Goal: Information Seeking & Learning: Learn about a topic

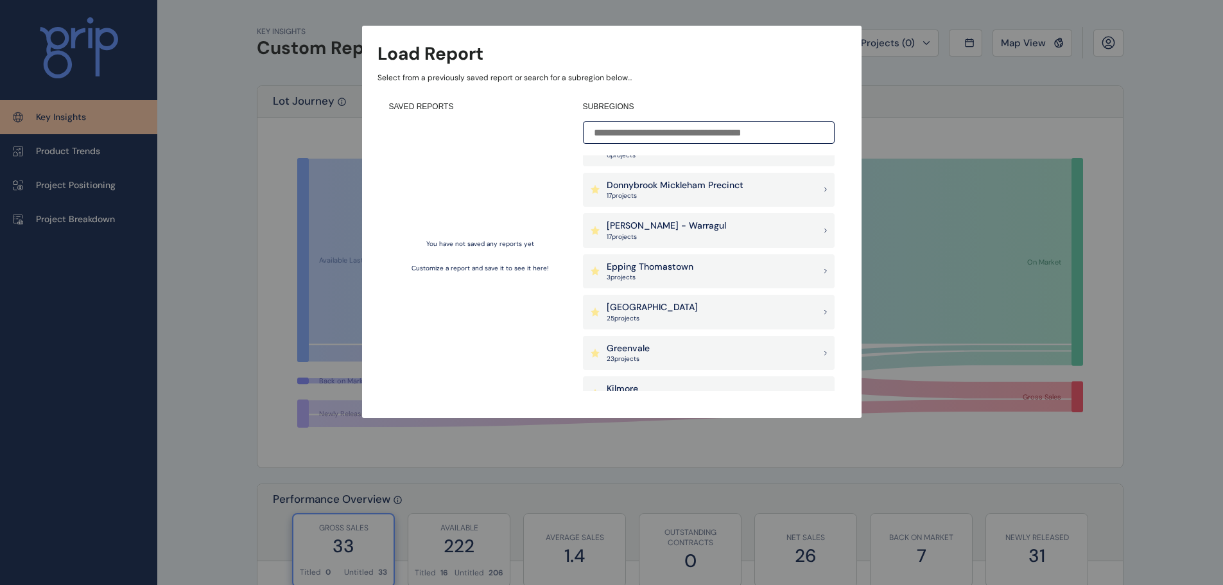
scroll to position [578, 0]
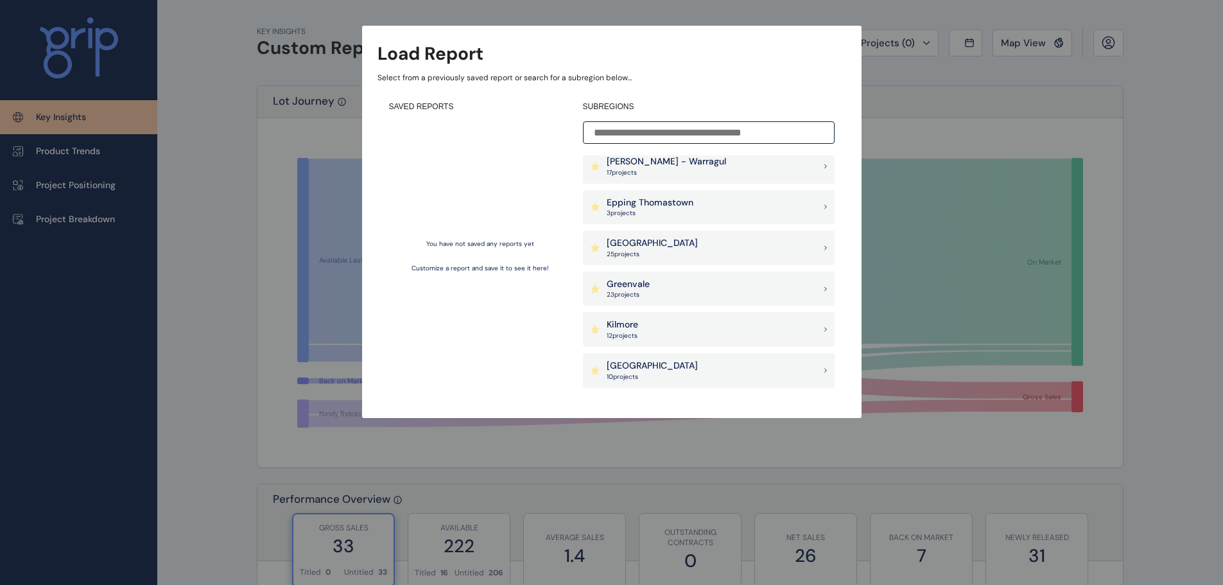
click at [650, 327] on div "Kilmore 12 project s" at bounding box center [709, 329] width 252 height 35
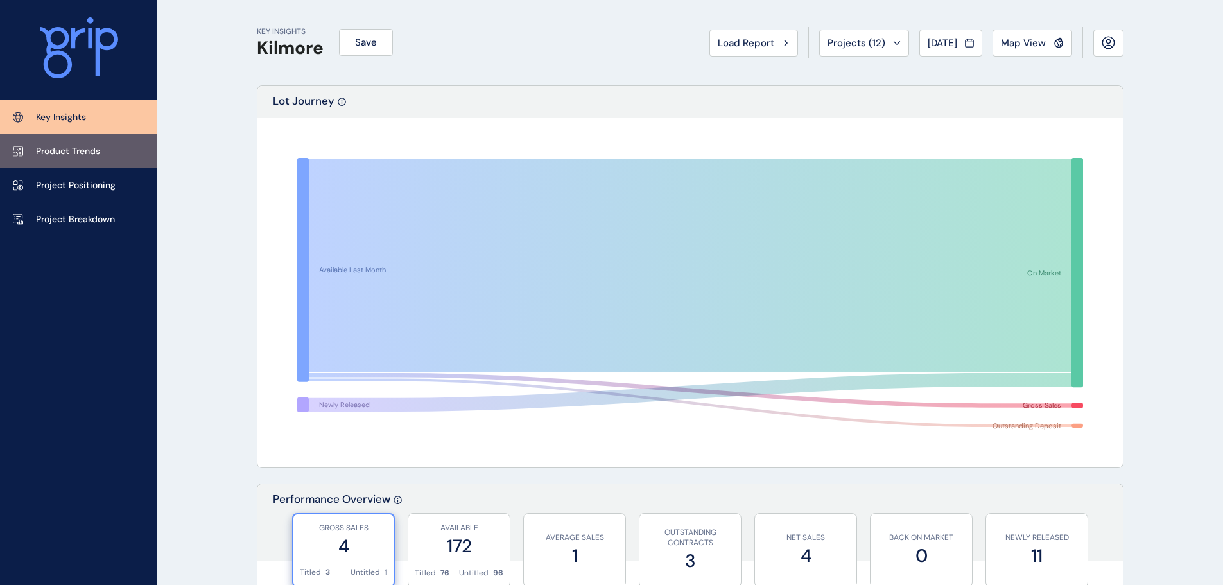
click at [91, 158] on link "Product Trends" at bounding box center [78, 151] width 157 height 34
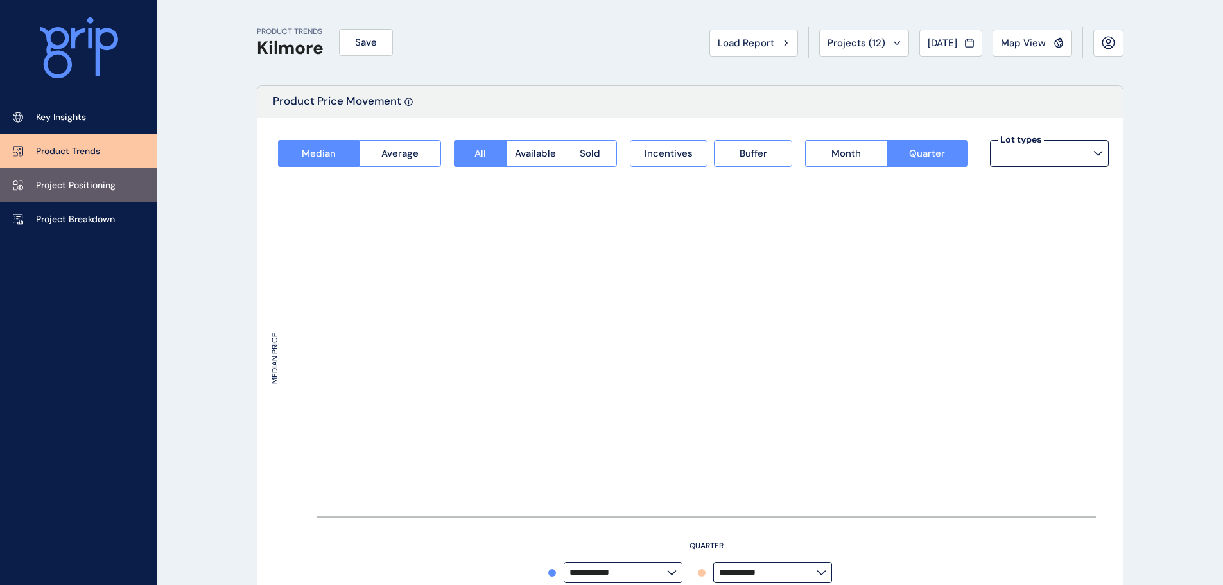
click at [83, 190] on p "Project Positioning" at bounding box center [76, 185] width 80 height 13
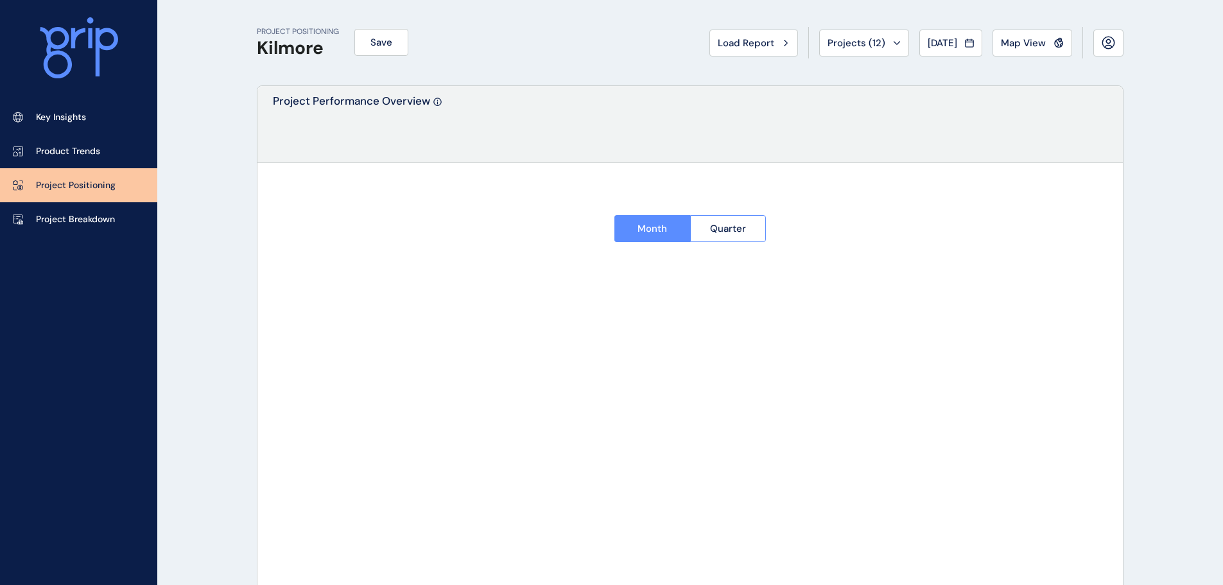
type input "*******"
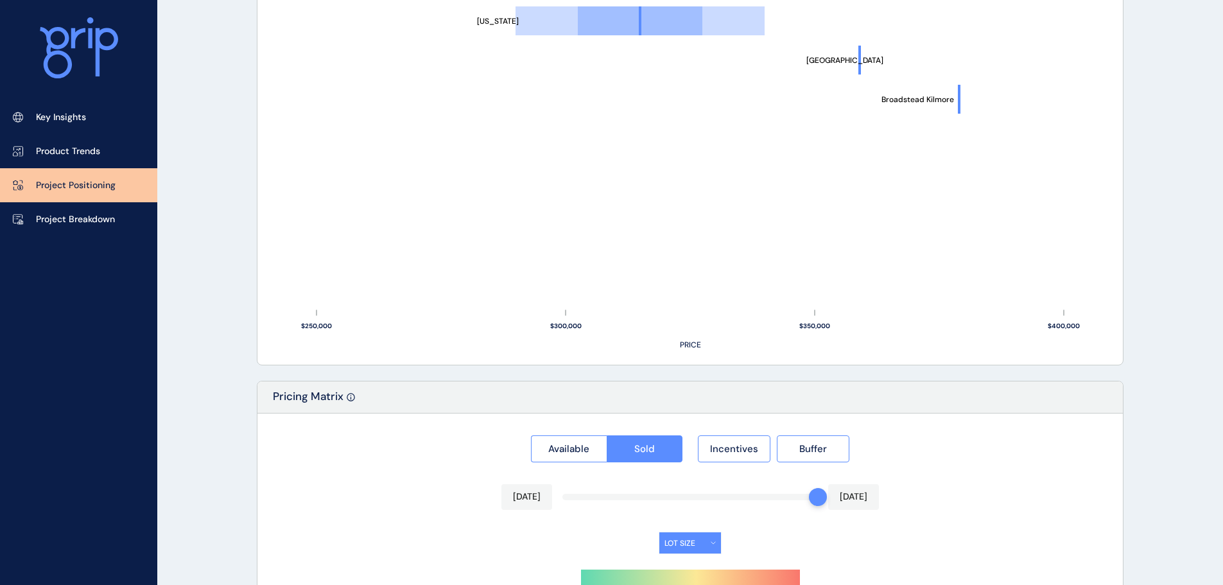
scroll to position [894, 0]
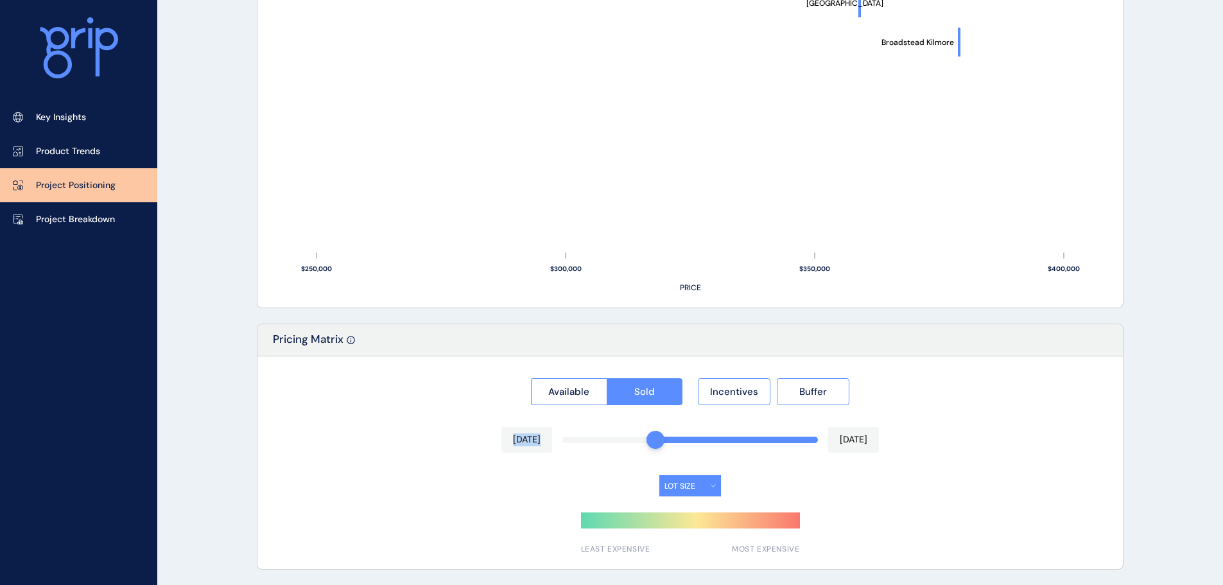
drag, startPoint x: 815, startPoint y: 439, endPoint x: 649, endPoint y: 442, distance: 165.7
click at [649, 442] on div "Available Sold Incentives Buffer Jan 2025 Aug 2025 LOT SIZE LEAST EXPENSIVE MOS…" at bounding box center [689, 462] width 865 height 212
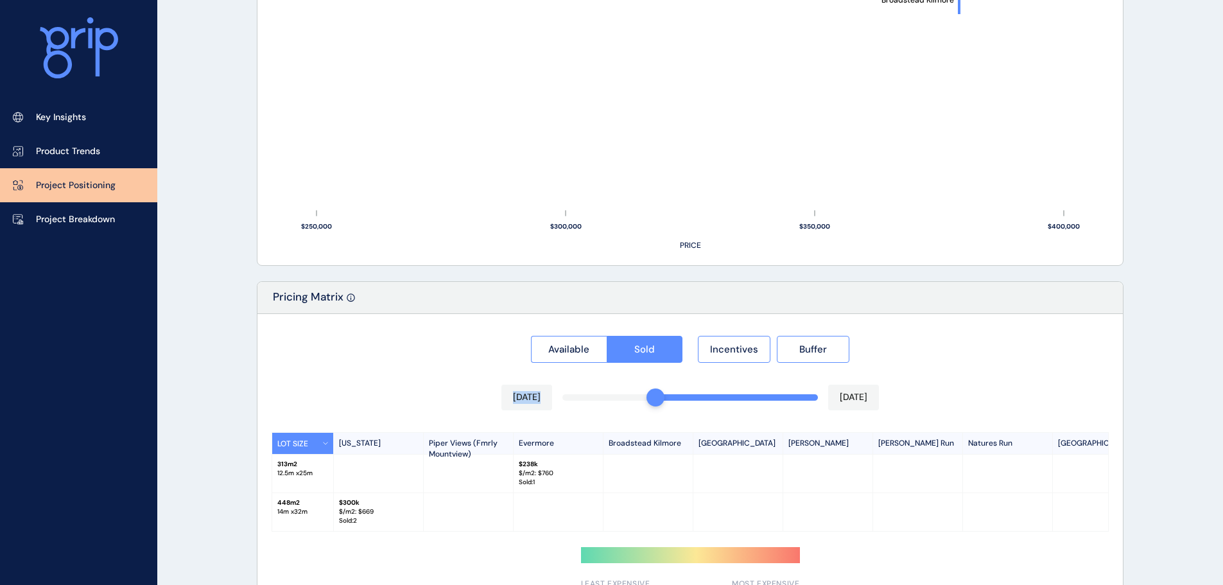
scroll to position [975, 0]
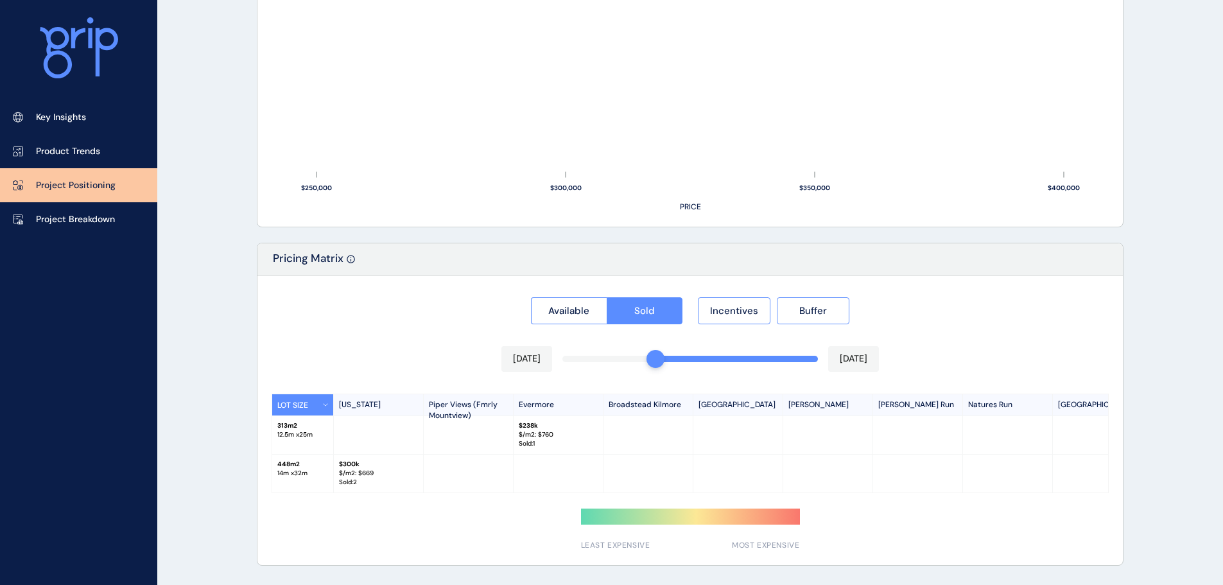
click at [542, 428] on p "$ 238k" at bounding box center [558, 425] width 79 height 9
click at [456, 480] on div at bounding box center [469, 473] width 90 height 38
click at [352, 478] on p "Sold : 2" at bounding box center [378, 482] width 79 height 9
click at [384, 438] on div at bounding box center [379, 435] width 90 height 38
click at [370, 469] on p "$/m2: $ 669" at bounding box center [378, 473] width 79 height 9
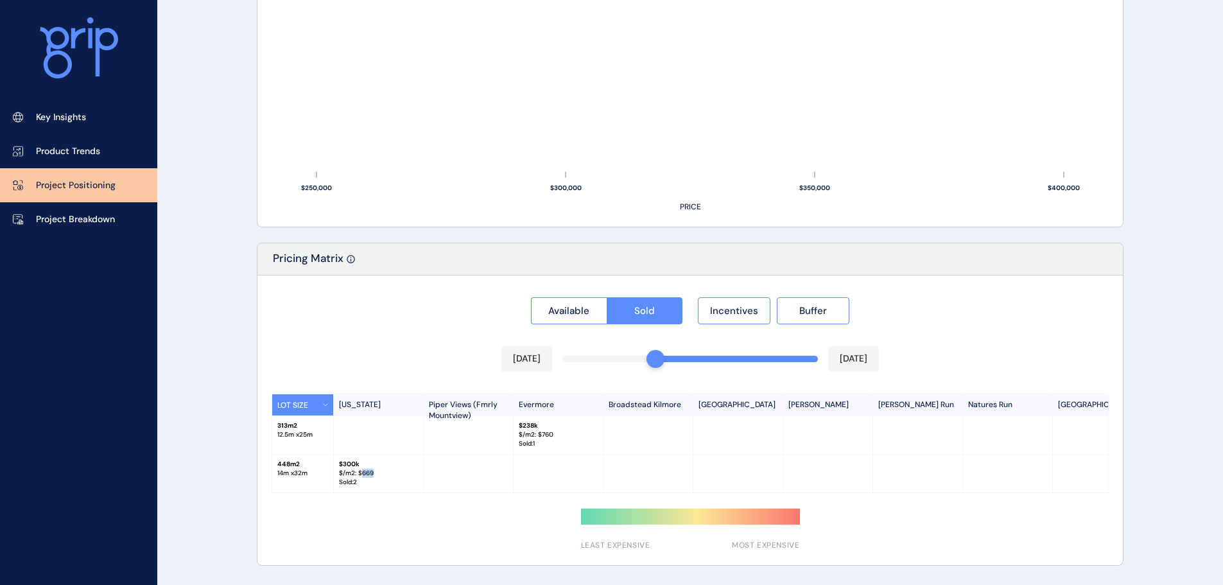
click at [370, 469] on p "$/m2: $ 669" at bounding box center [378, 473] width 79 height 9
click at [408, 436] on div at bounding box center [379, 435] width 90 height 38
click at [376, 328] on div "Available Sold Incentives Buffer Jan 2025 Aug 2025 LOT SIZE Montana Piper Views…" at bounding box center [689, 420] width 865 height 290
click at [555, 309] on span "Available" at bounding box center [568, 310] width 41 height 13
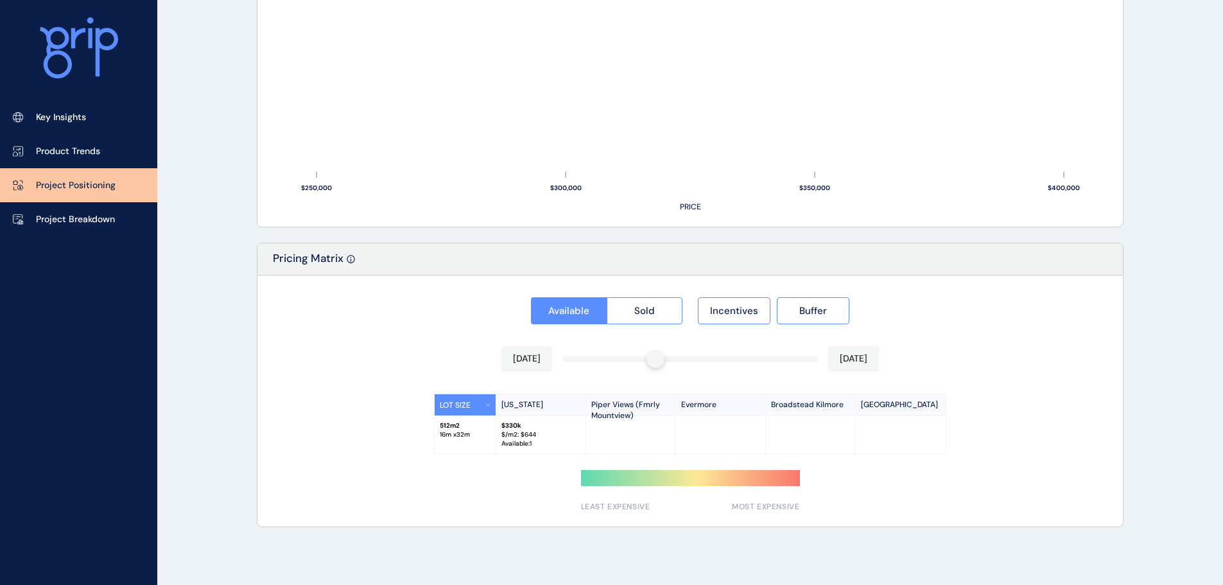
scroll to position [933, 0]
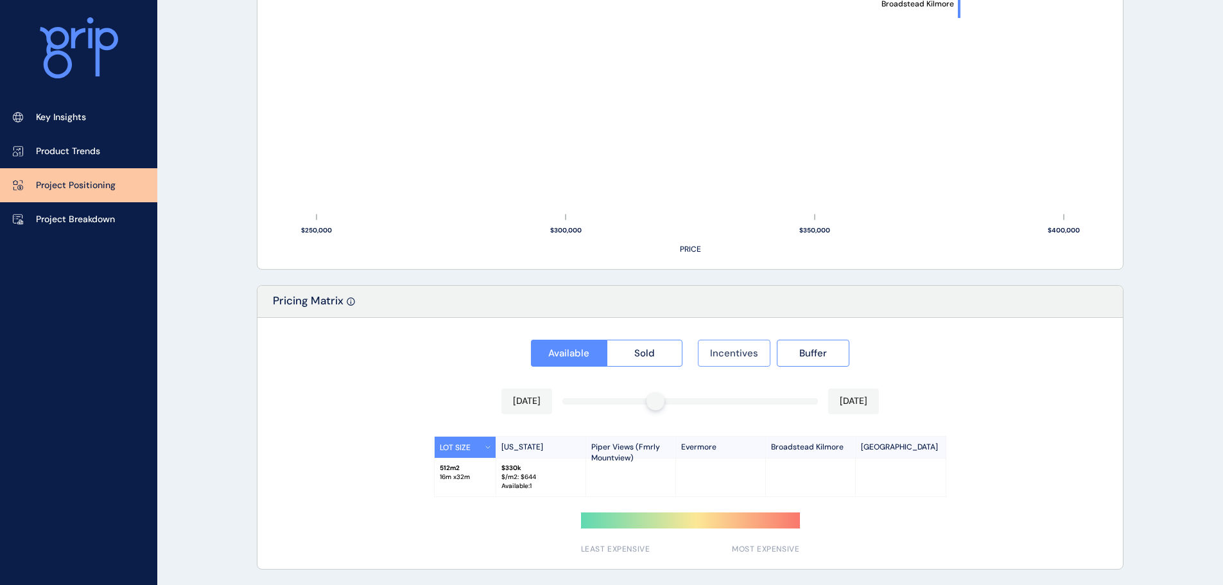
click at [740, 350] on span "Incentives" at bounding box center [734, 353] width 48 height 13
click at [627, 364] on button "Sold" at bounding box center [645, 353] width 76 height 27
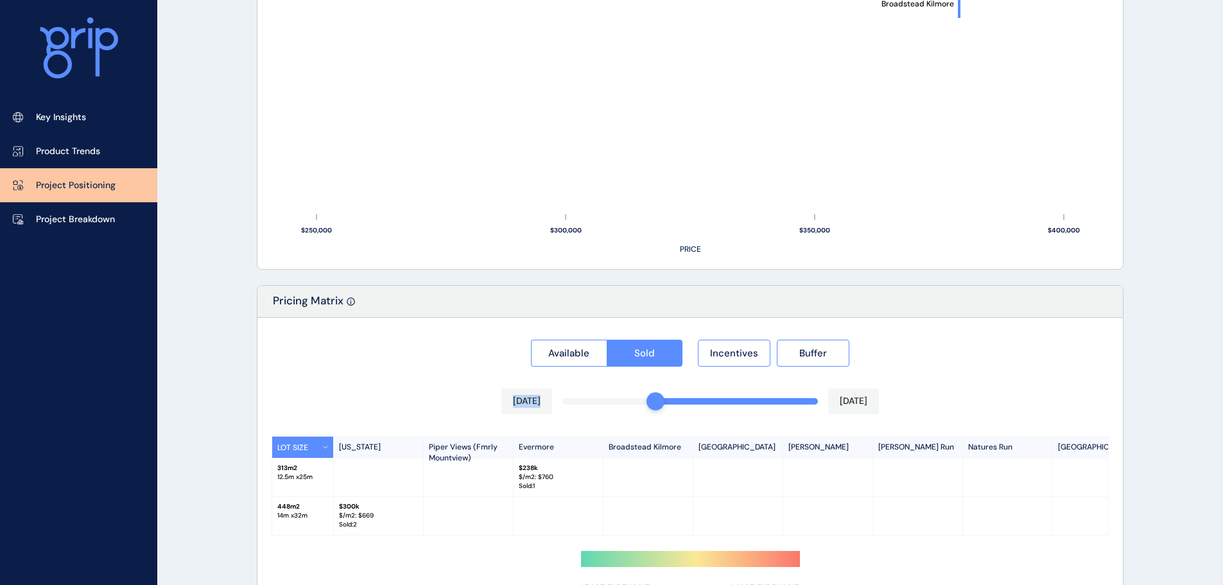
click at [603, 408] on div "Available Sold Incentives Buffer Jan 2025 Aug 2025 LOT SIZE Montana Piper Views…" at bounding box center [689, 463] width 865 height 290
click at [513, 385] on div "Available Sold Incentives Buffer Oct 2024 Aug 2025 LOT SIZE Montana Piper Views…" at bounding box center [689, 463] width 865 height 290
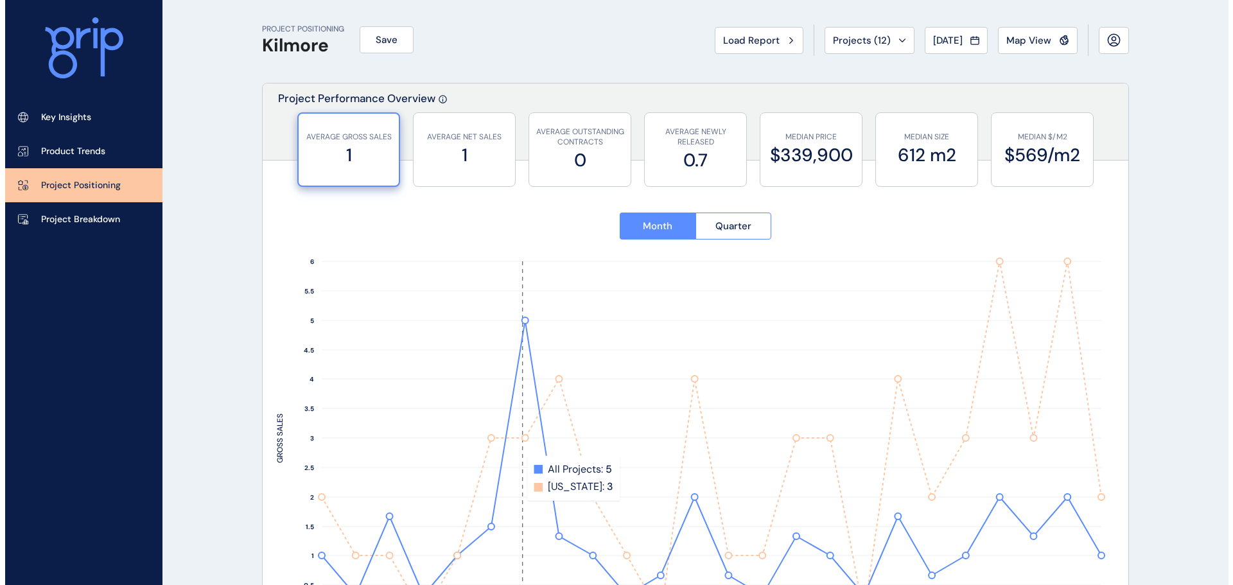
scroll to position [0, 0]
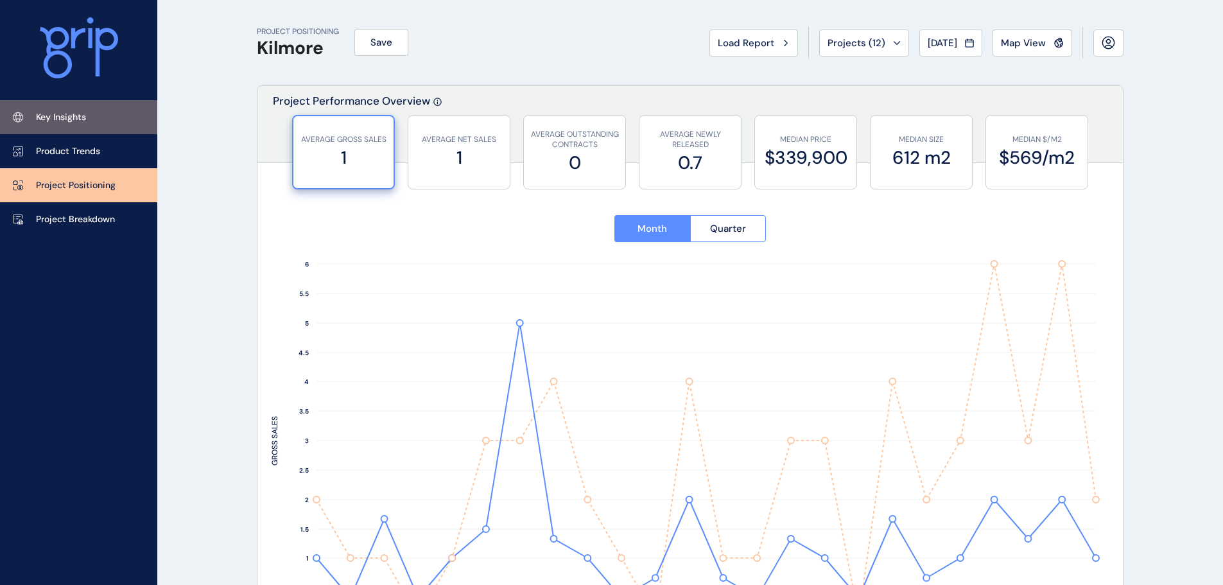
click at [80, 131] on link "Key Insights" at bounding box center [78, 117] width 157 height 34
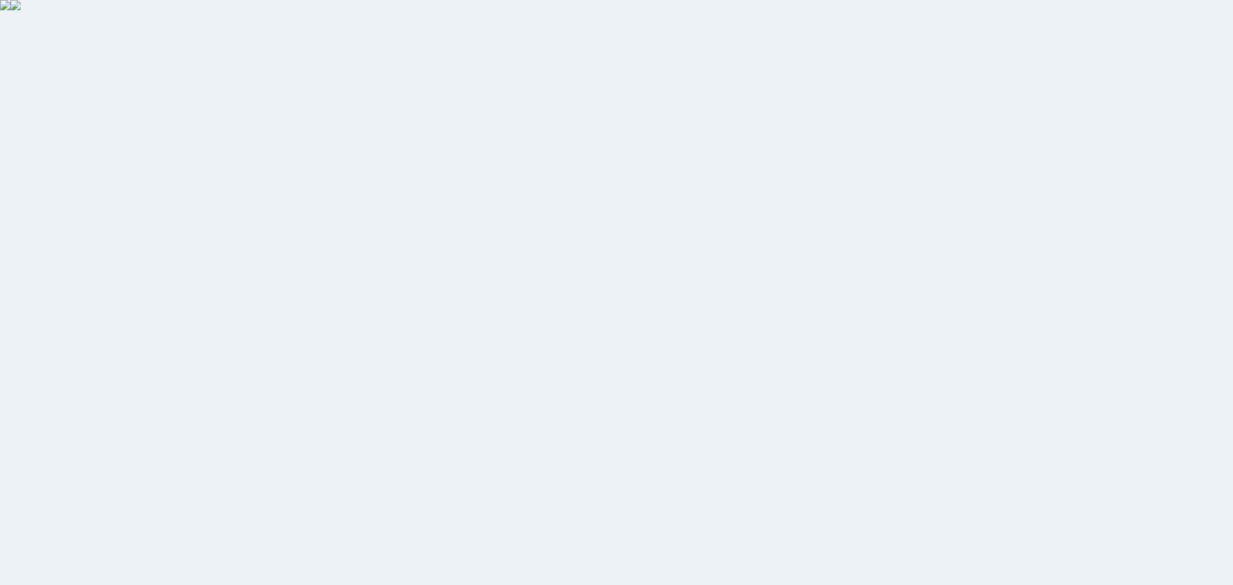
click at [461, 212] on html at bounding box center [616, 292] width 1233 height 585
click at [306, 178] on html at bounding box center [616, 292] width 1233 height 585
click at [912, 211] on html at bounding box center [616, 292] width 1233 height 585
click at [10, 10] on img at bounding box center [5, 5] width 10 height 10
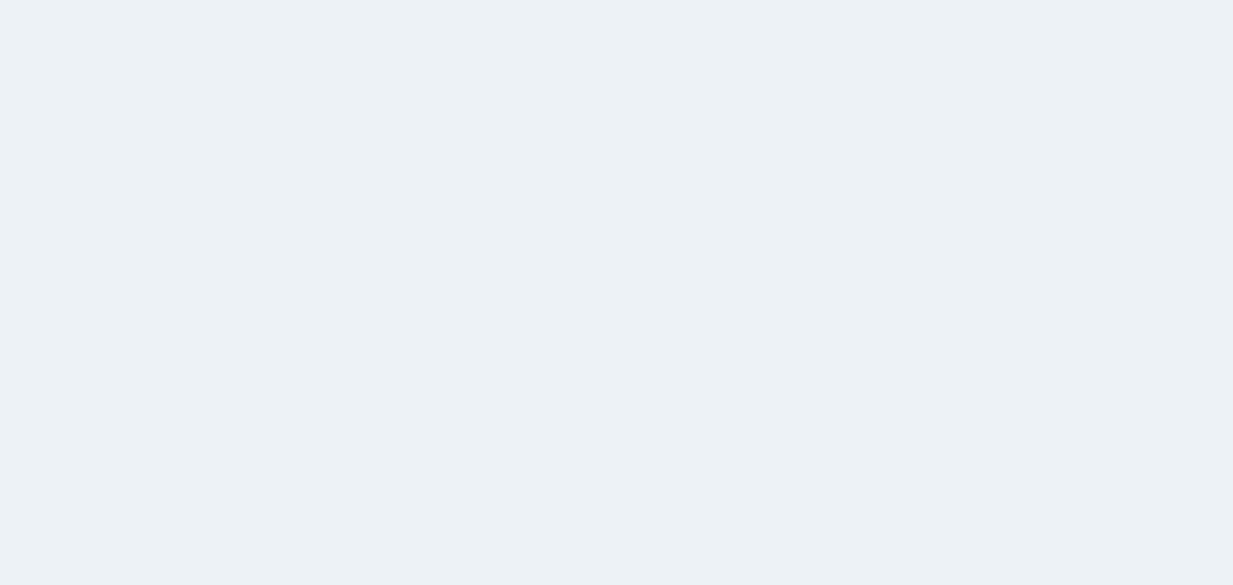
click at [938, 286] on html at bounding box center [616, 292] width 1233 height 585
click at [662, 301] on html at bounding box center [616, 292] width 1233 height 585
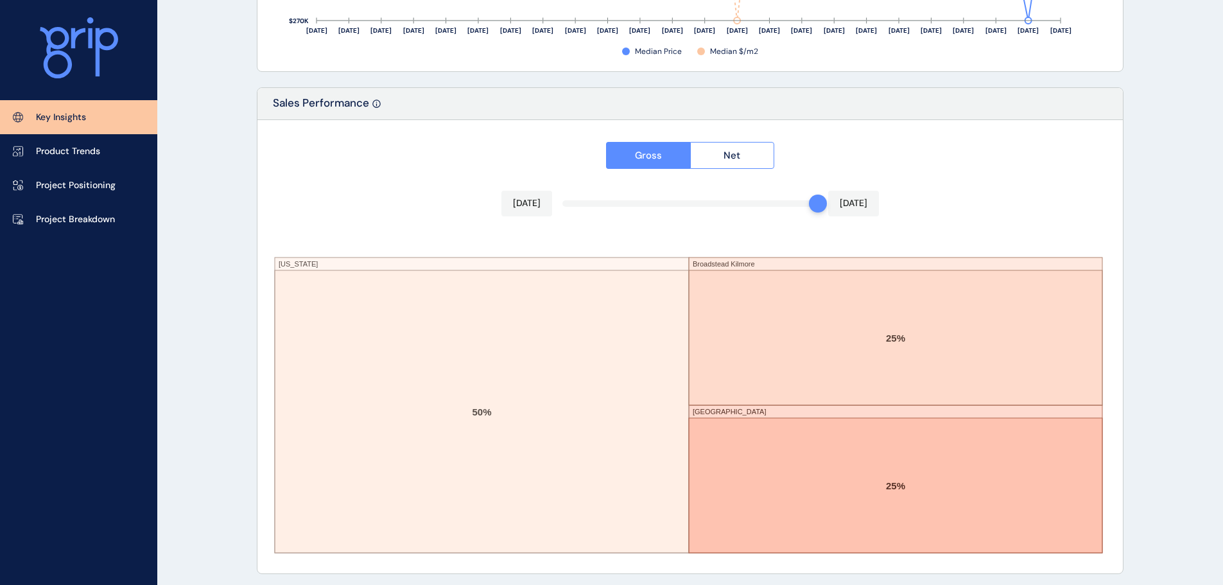
scroll to position [2118, 0]
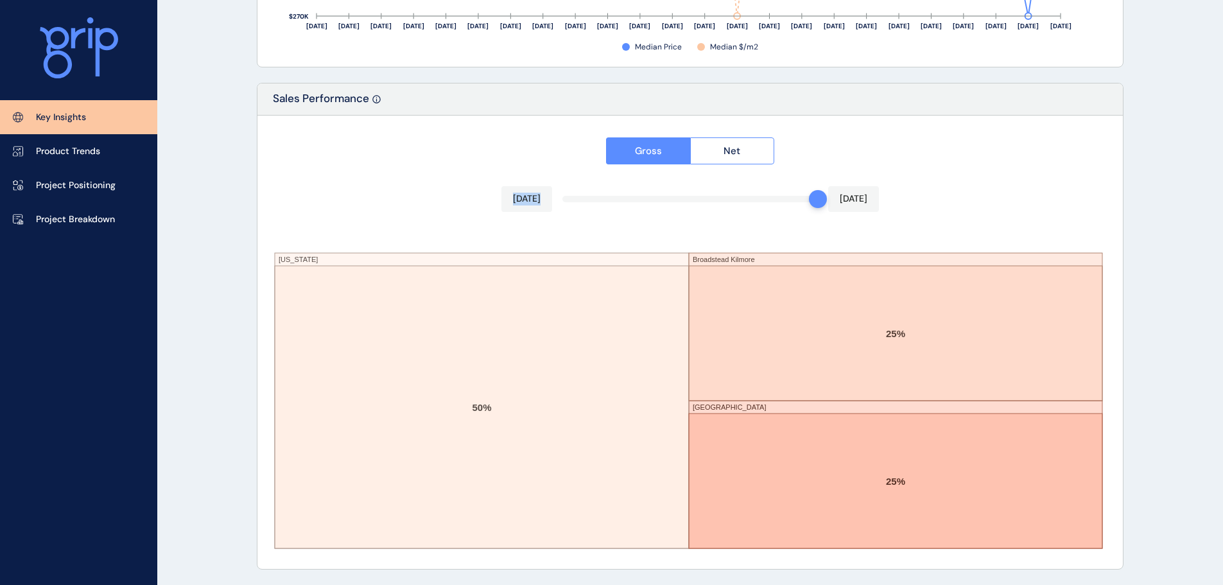
click at [648, 215] on div "Gross Net Aug 2025 Aug 2025 Montana Broadstead Kilmore Green Street 50% 25% 25%" at bounding box center [689, 342] width 865 height 453
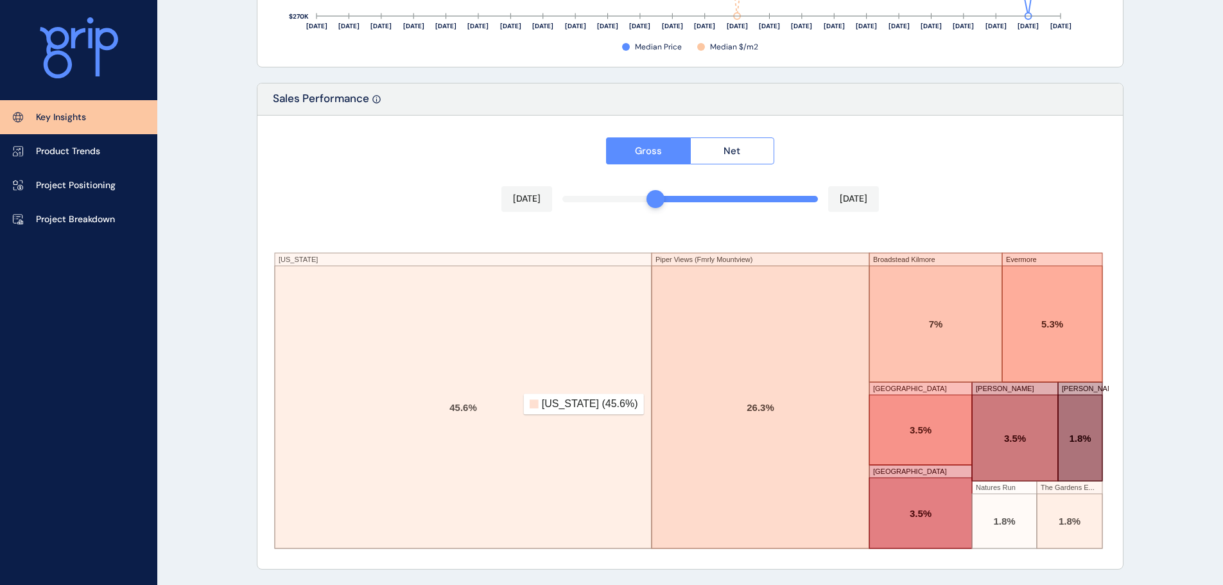
click at [517, 404] on rect at bounding box center [463, 407] width 377 height 282
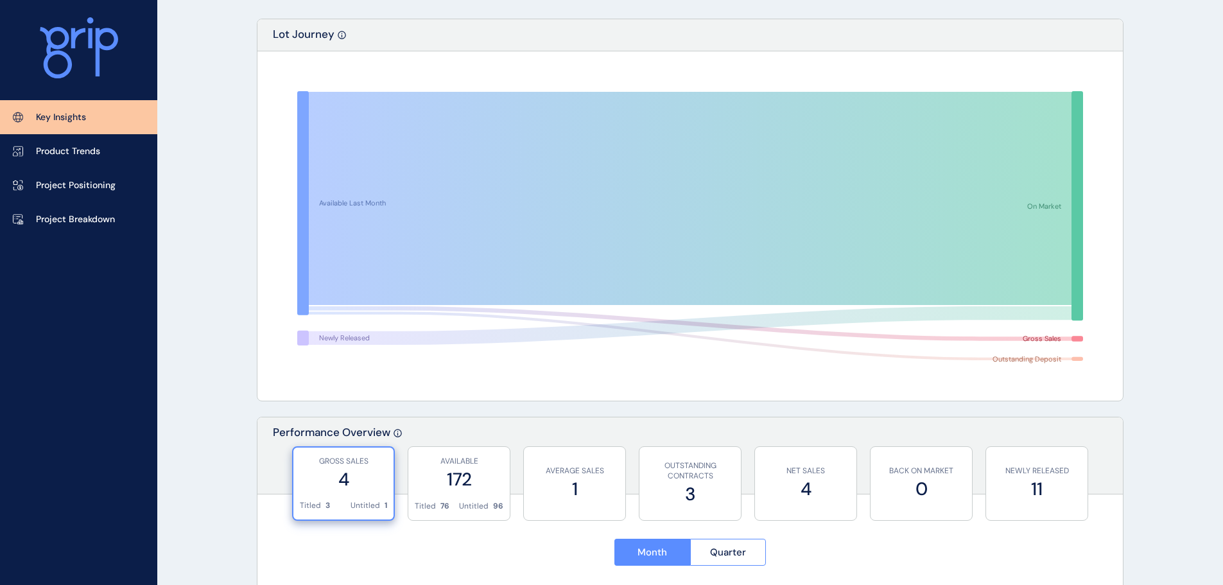
scroll to position [128, 0]
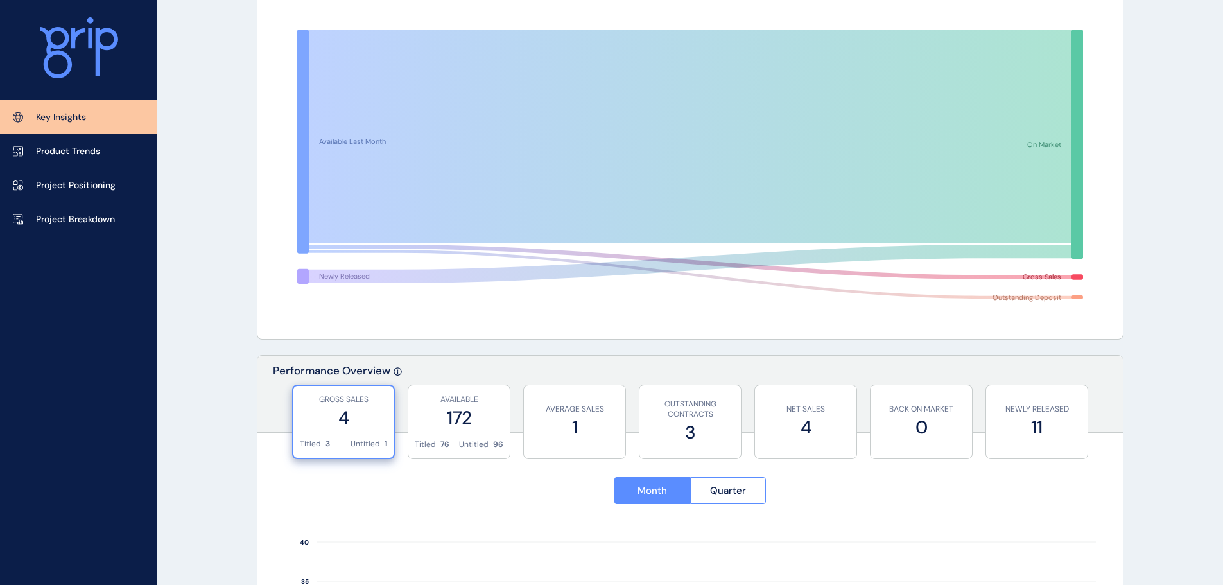
click at [333, 412] on label "4" at bounding box center [343, 417] width 87 height 25
click at [737, 481] on button "Quarter" at bounding box center [728, 490] width 76 height 27
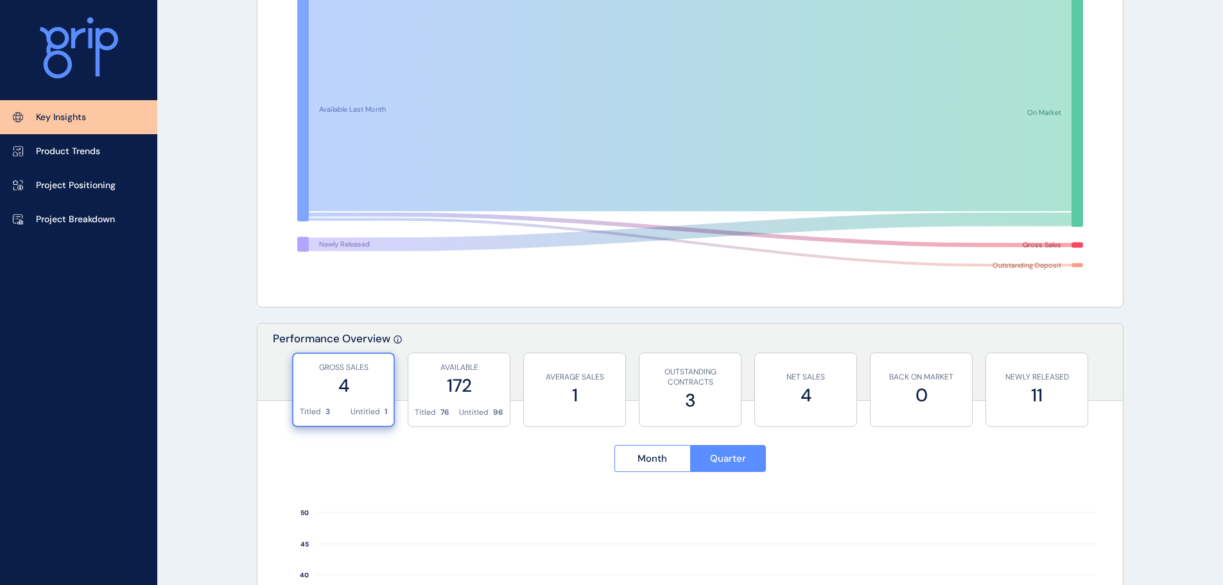
scroll to position [385, 0]
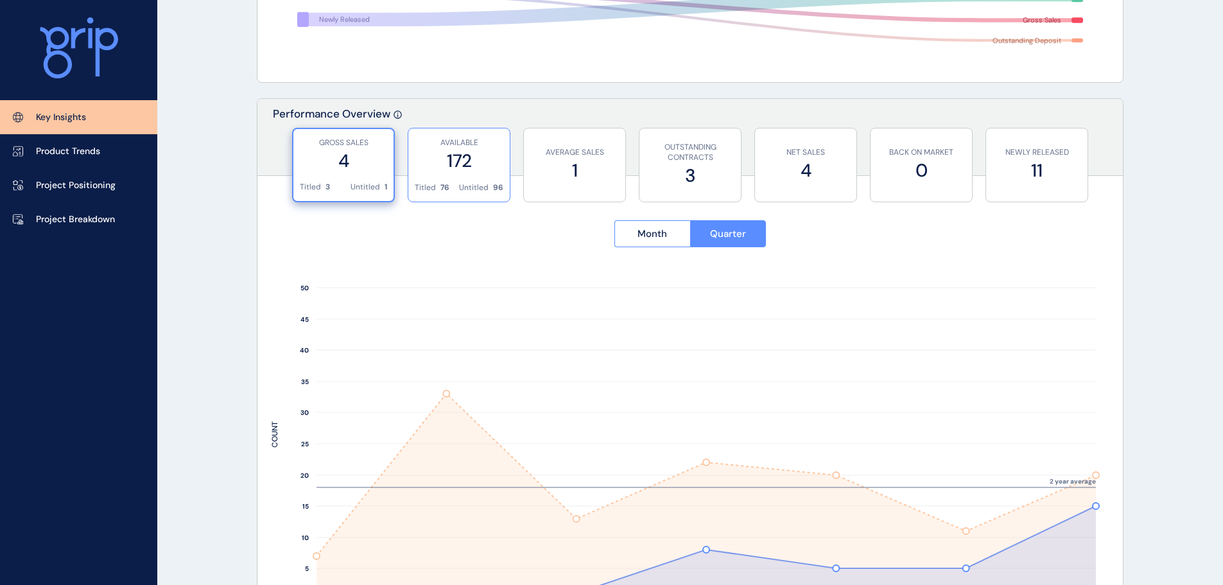
click at [481, 168] on label "172" at bounding box center [459, 160] width 89 height 25
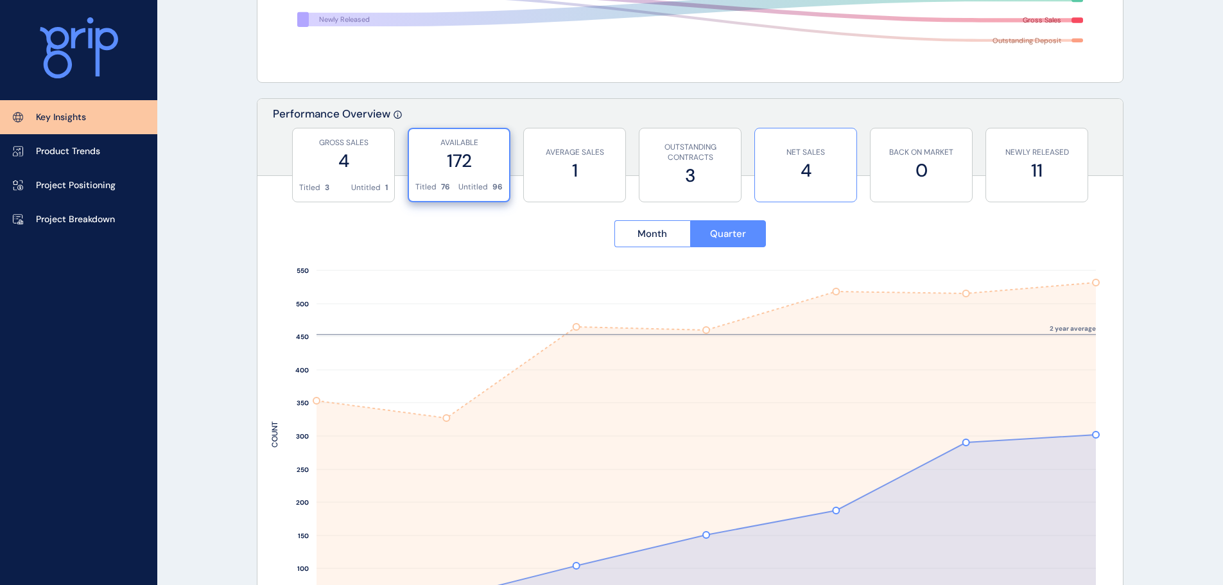
click at [839, 170] on label "4" at bounding box center [805, 170] width 89 height 25
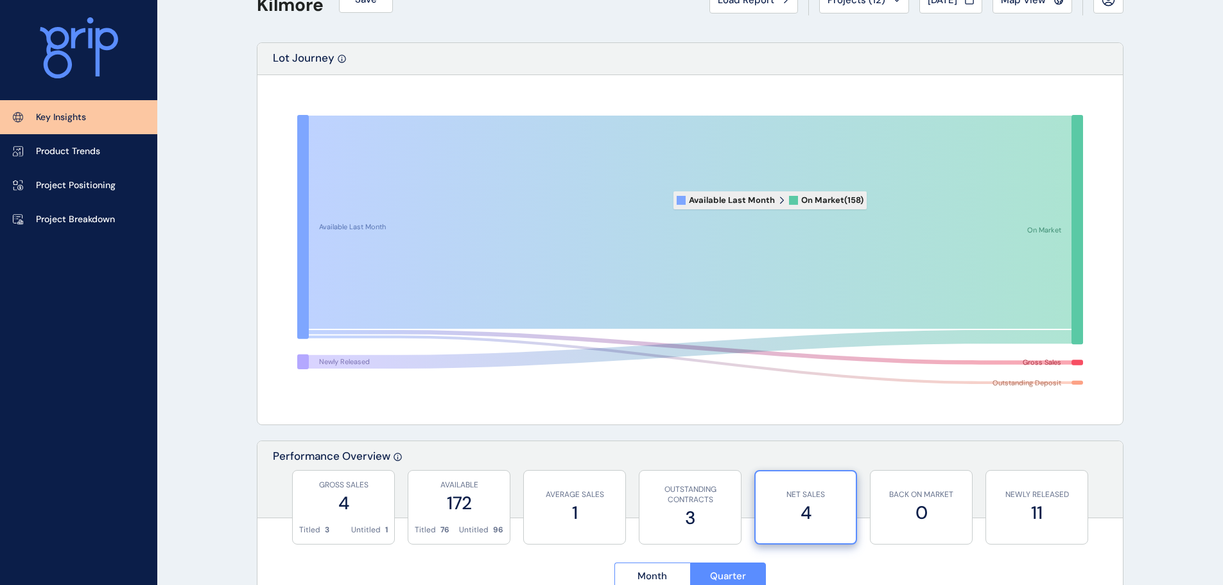
scroll to position [0, 0]
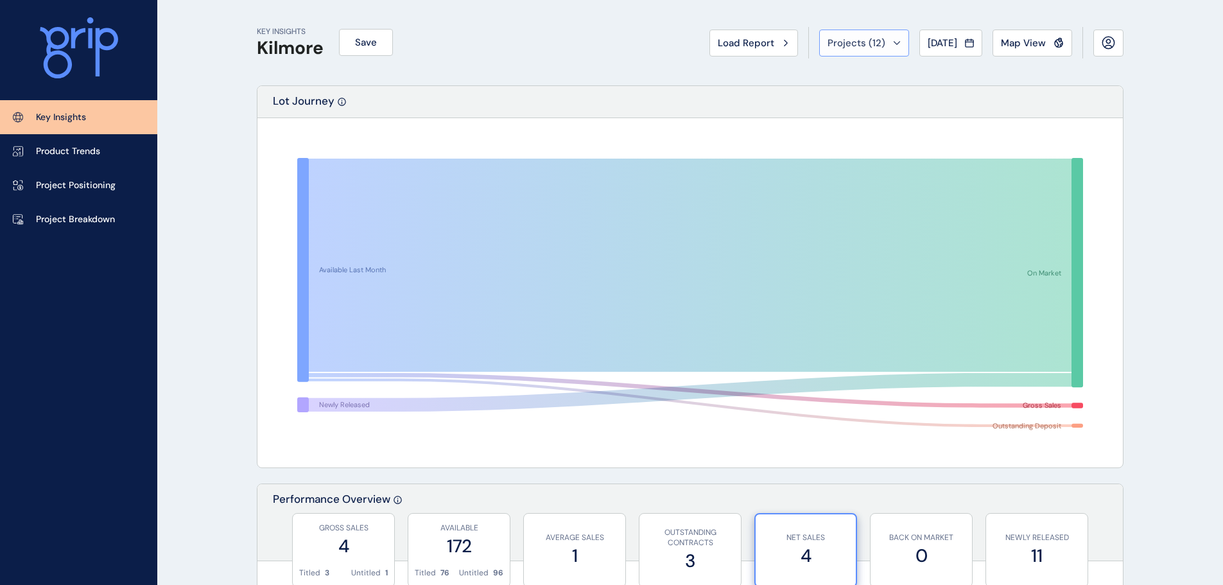
click at [877, 45] on div "Projects ( 12 )" at bounding box center [863, 43] width 73 height 13
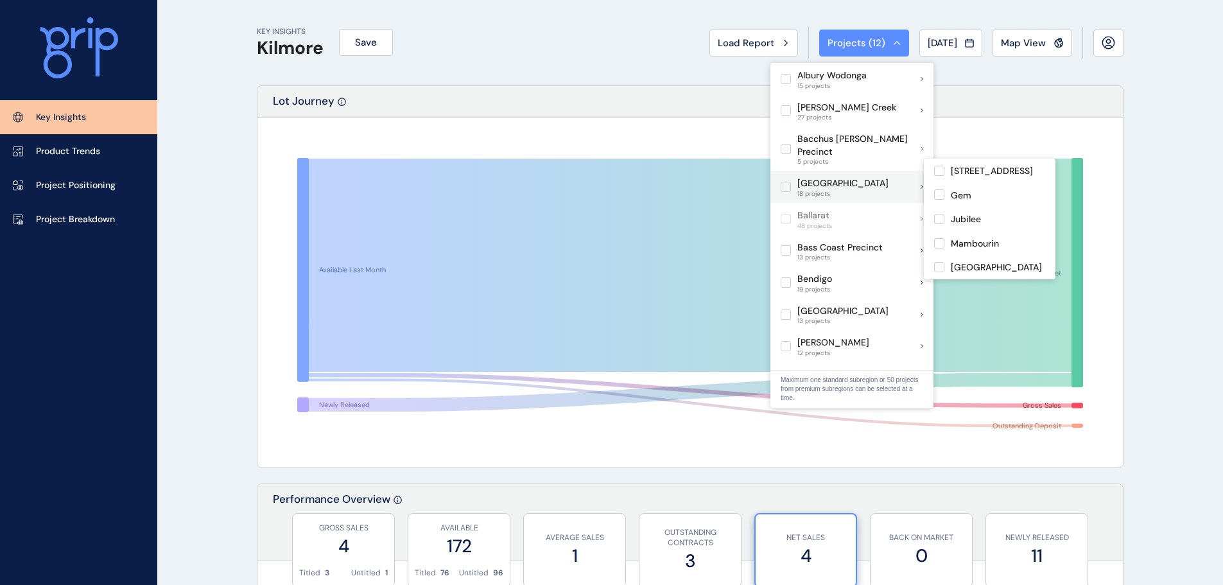
click at [823, 177] on p "Ballan Road Precinct" at bounding box center [842, 183] width 91 height 13
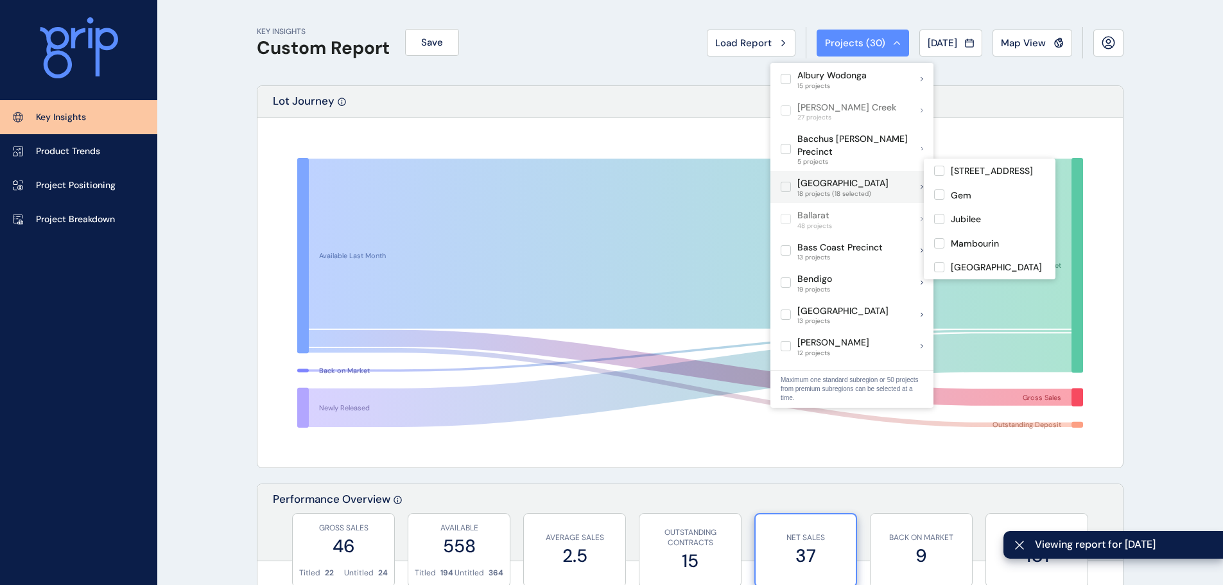
click at [786, 182] on label at bounding box center [786, 187] width 10 height 10
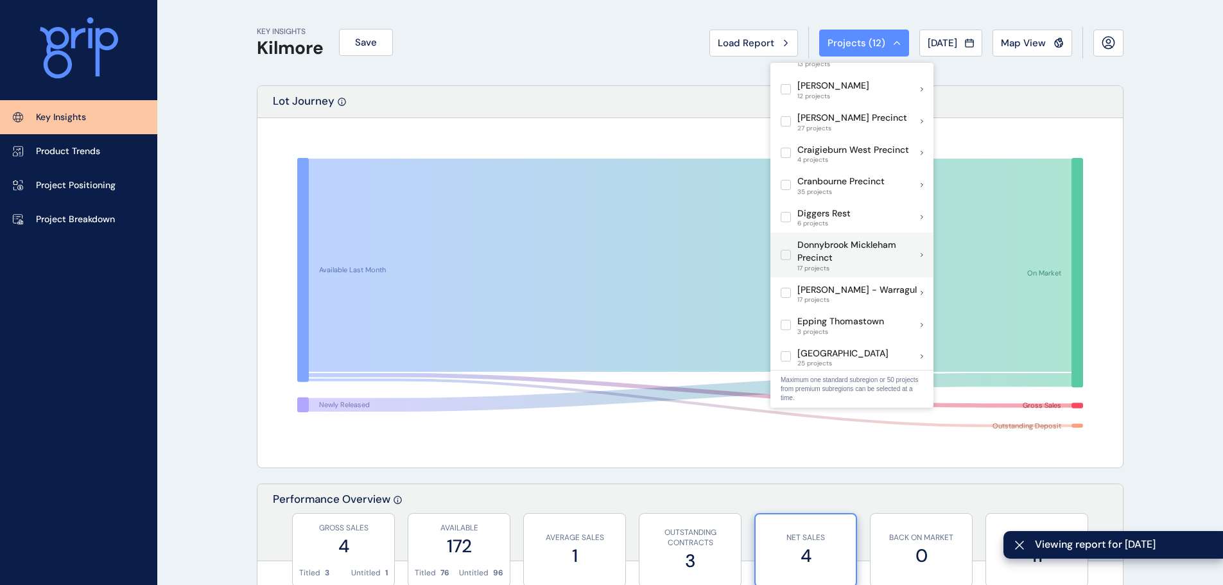
scroll to position [385, 0]
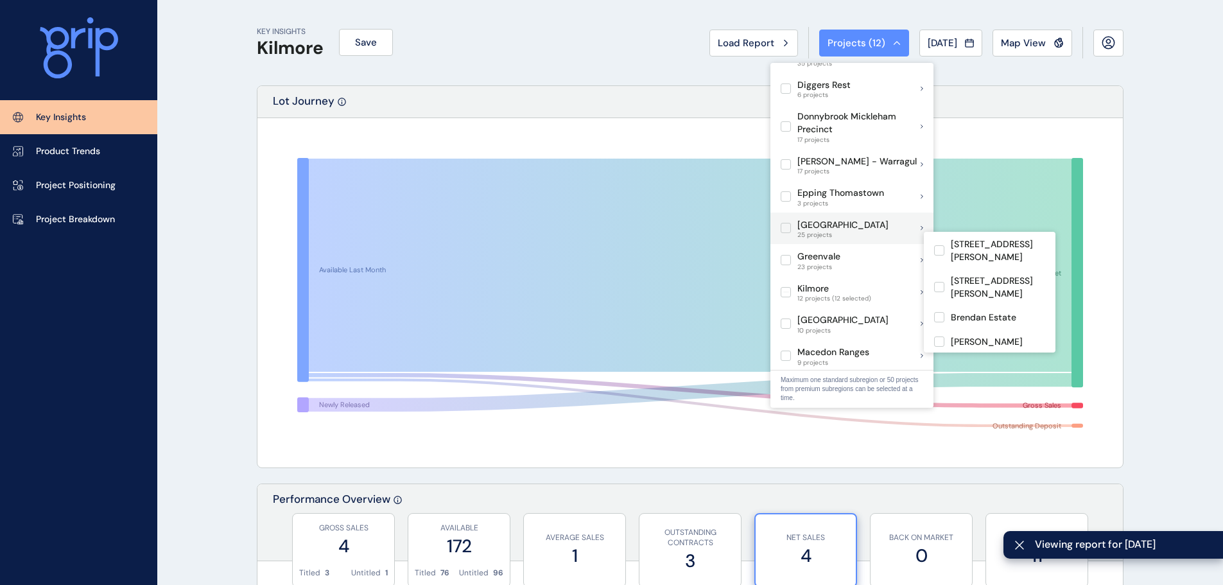
click at [809, 227] on div "Goulburn Valley 25 projects" at bounding box center [851, 228] width 163 height 32
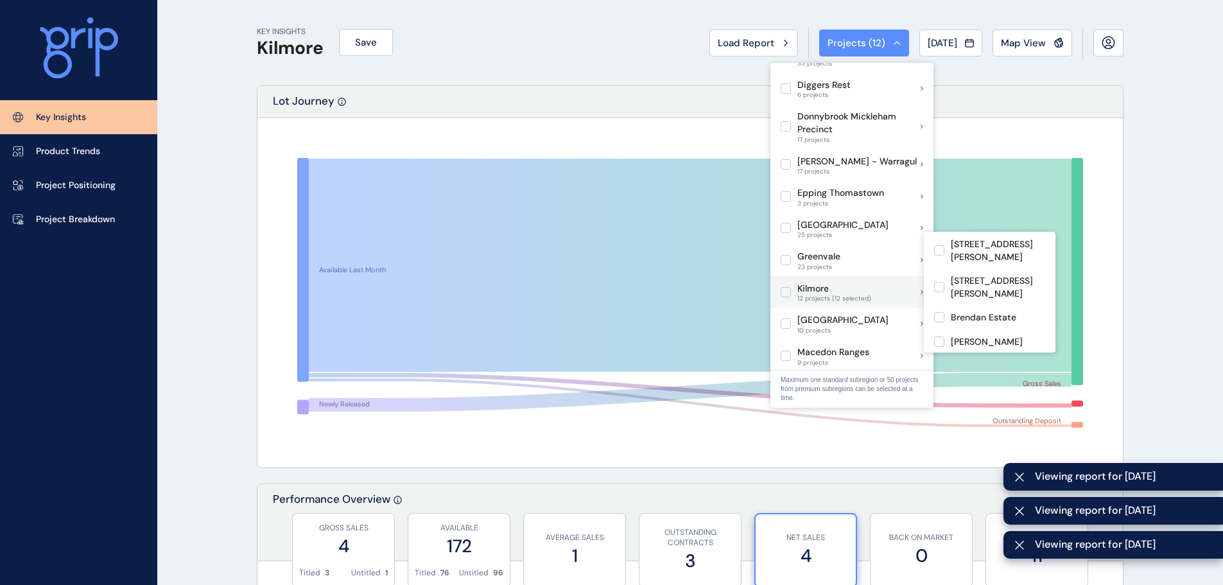
click at [789, 287] on label at bounding box center [786, 292] width 10 height 10
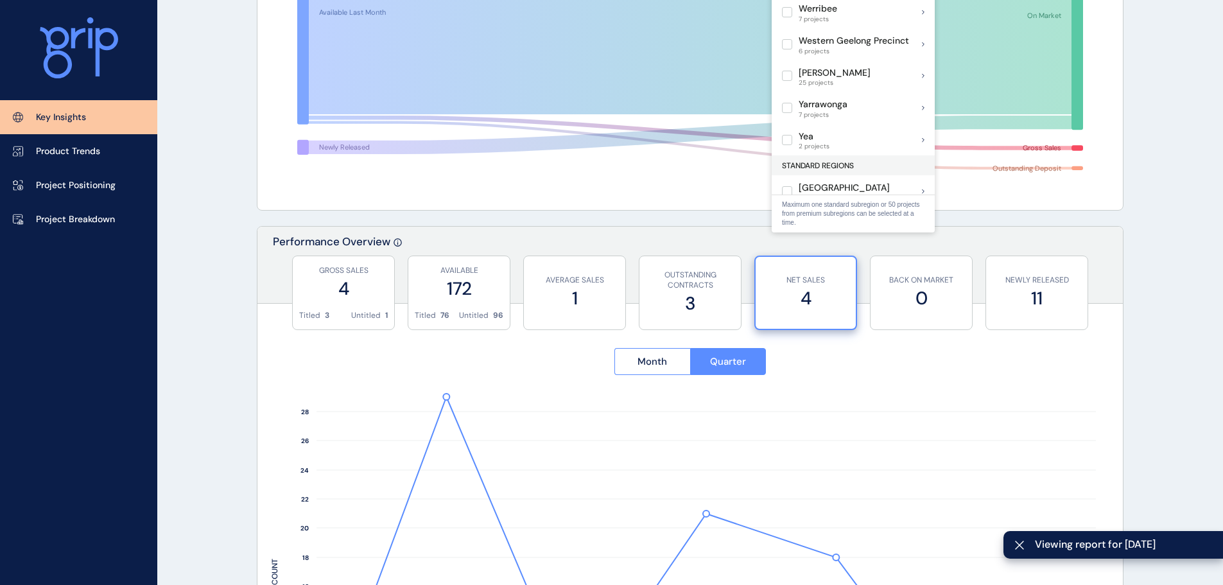
scroll to position [385, 0]
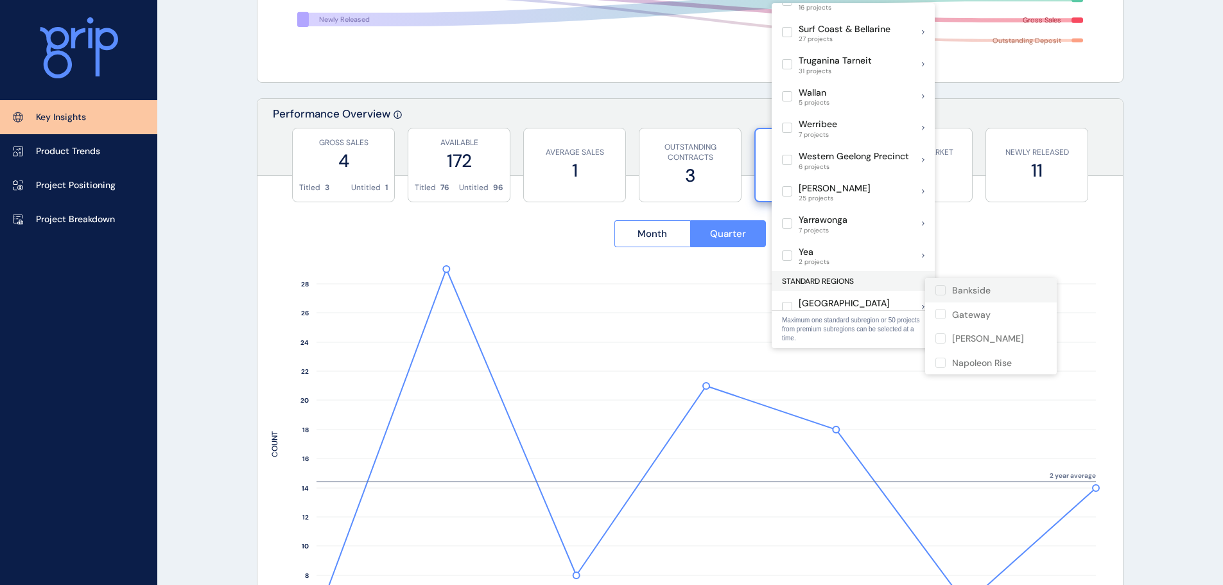
click at [991, 294] on div "Bankside" at bounding box center [991, 290] width 132 height 24
click at [944, 297] on div "Bankside" at bounding box center [991, 290] width 132 height 24
click at [946, 290] on label at bounding box center [940, 290] width 10 height 10
click at [829, 297] on p "Outer East" at bounding box center [844, 303] width 91 height 13
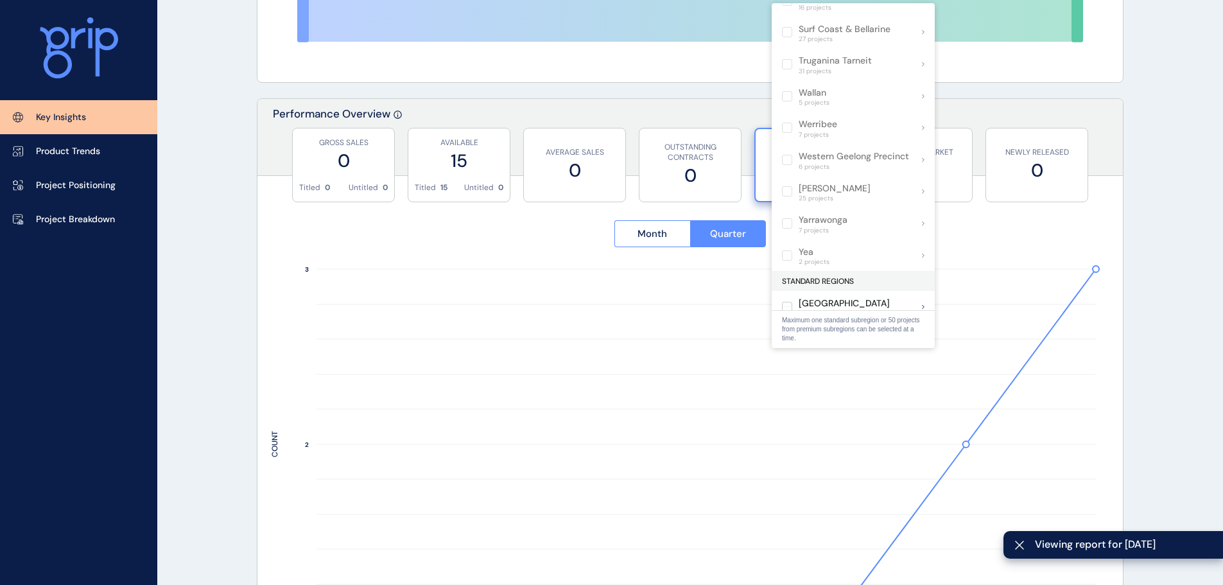
click at [528, 304] on rect at bounding box center [690, 459] width 837 height 392
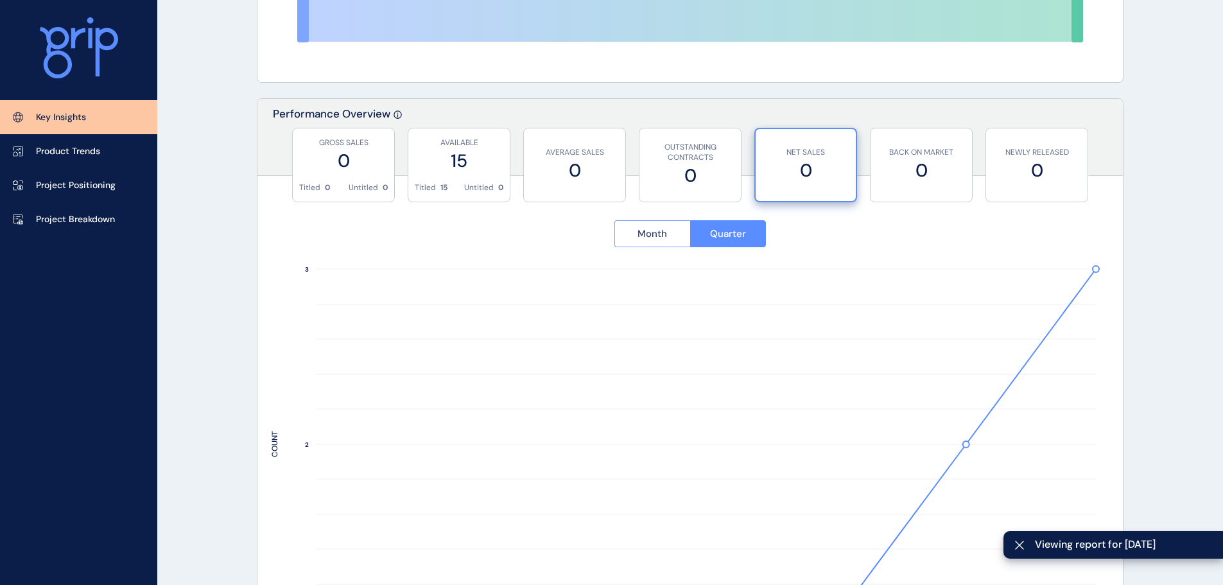
click at [646, 240] on button "Month" at bounding box center [652, 233] width 76 height 27
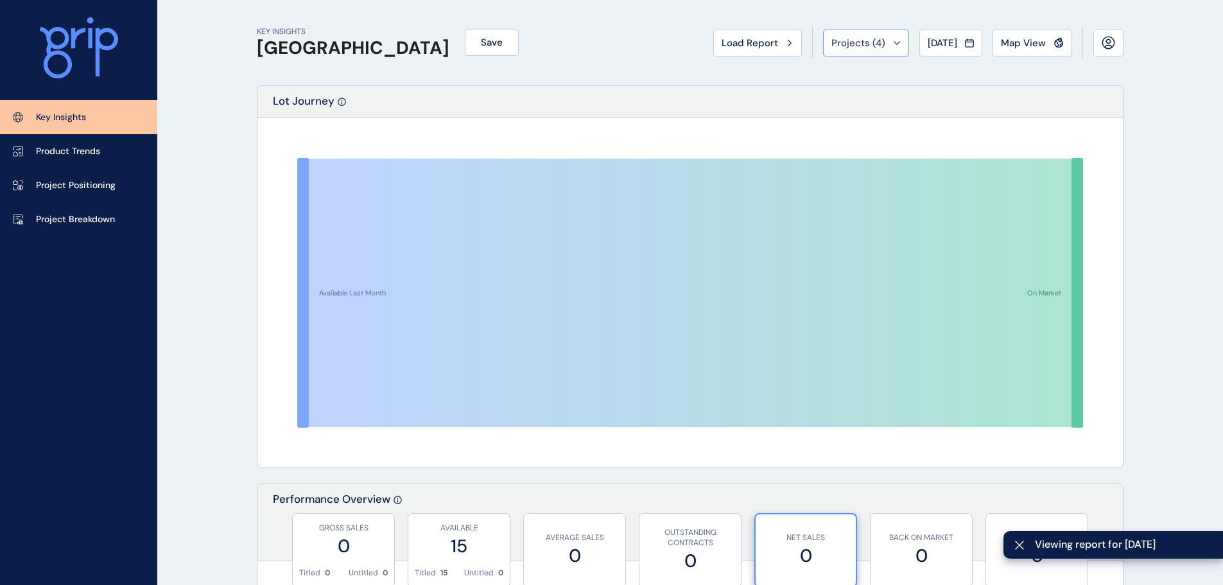
click at [883, 47] on div "Projects ( 4 )" at bounding box center [865, 43] width 69 height 13
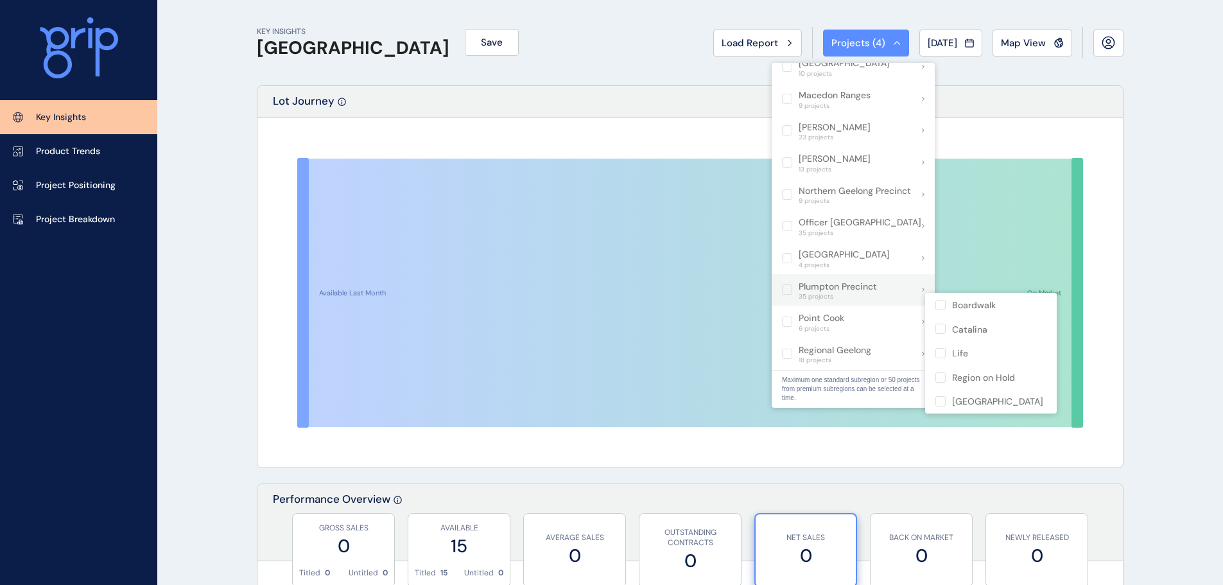
scroll to position [999, 0]
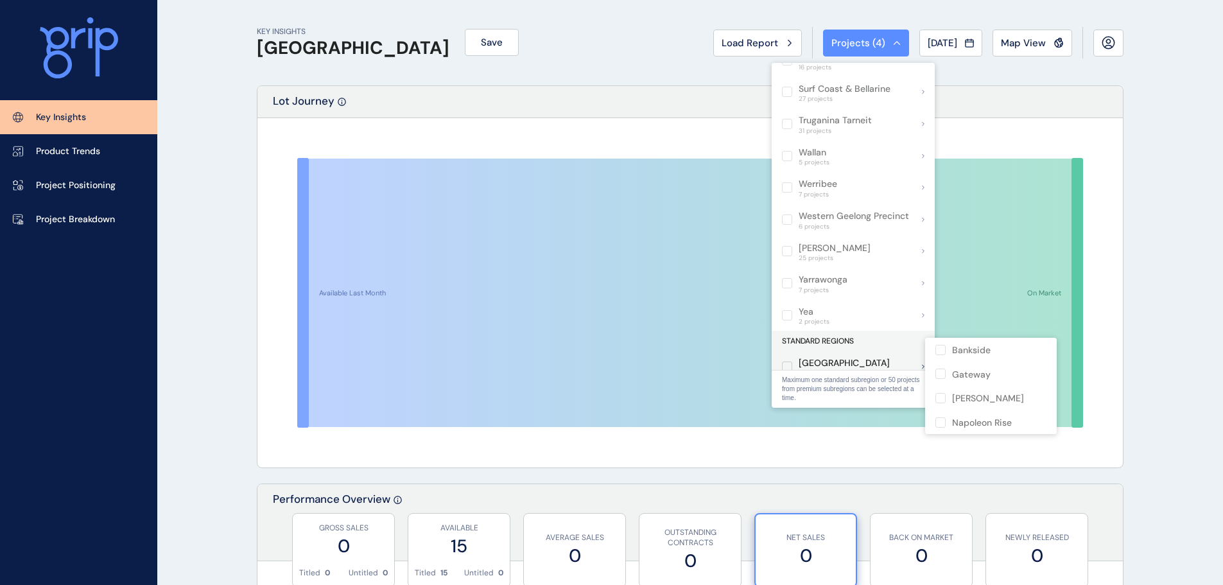
click at [783, 363] on div "Outer East 4 projects (4 selected)" at bounding box center [836, 367] width 108 height 22
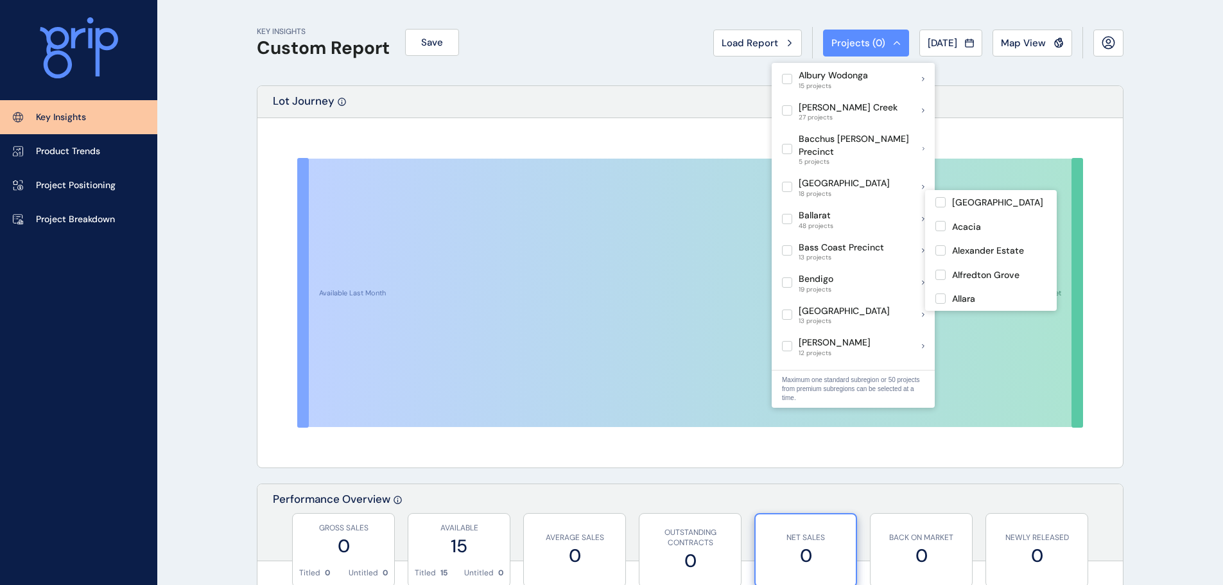
click at [661, 119] on div "Available Last Month On Market" at bounding box center [689, 292] width 865 height 349
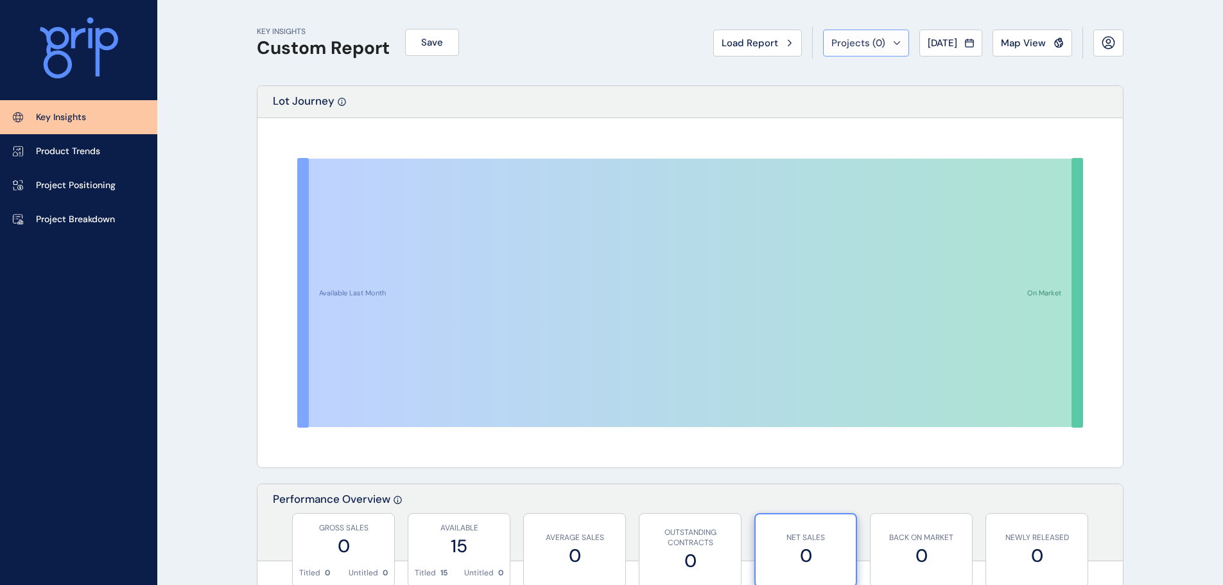
click at [872, 43] on div "Projects ( 0 )" at bounding box center [865, 43] width 69 height 13
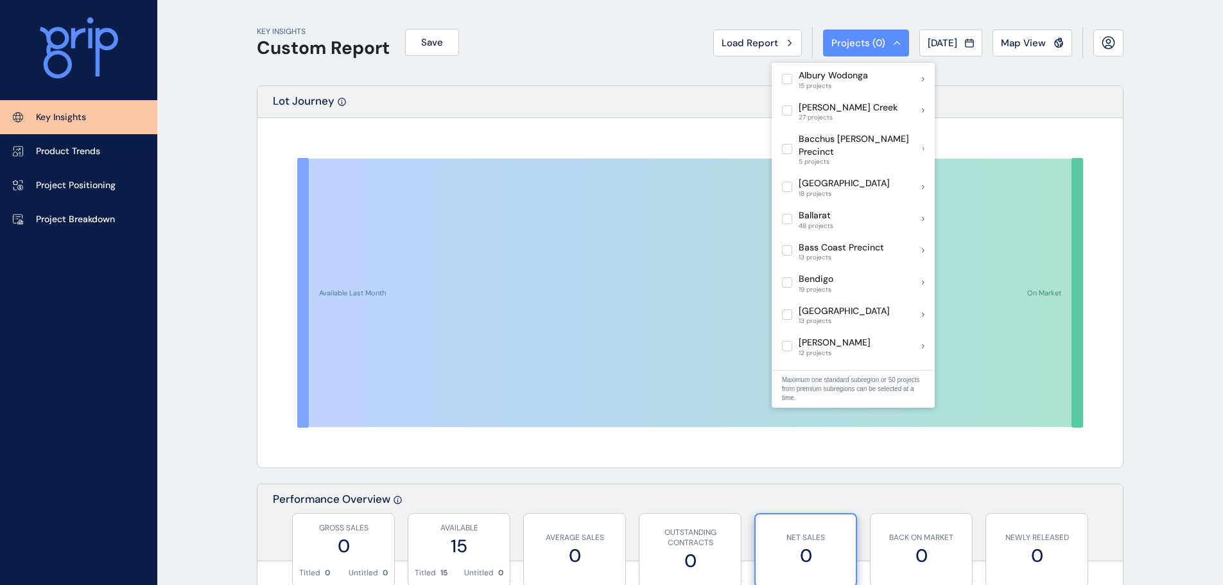
scroll to position [128, 0]
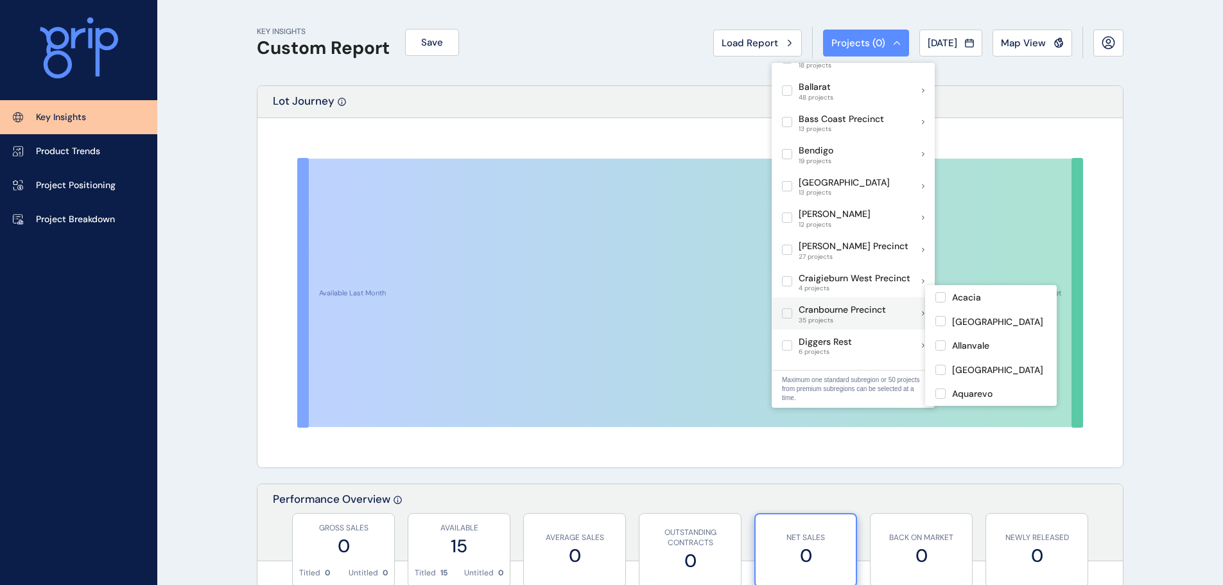
click at [792, 308] on label at bounding box center [787, 313] width 10 height 10
click at [813, 304] on p "Cranbourne Precinct" at bounding box center [842, 310] width 87 height 13
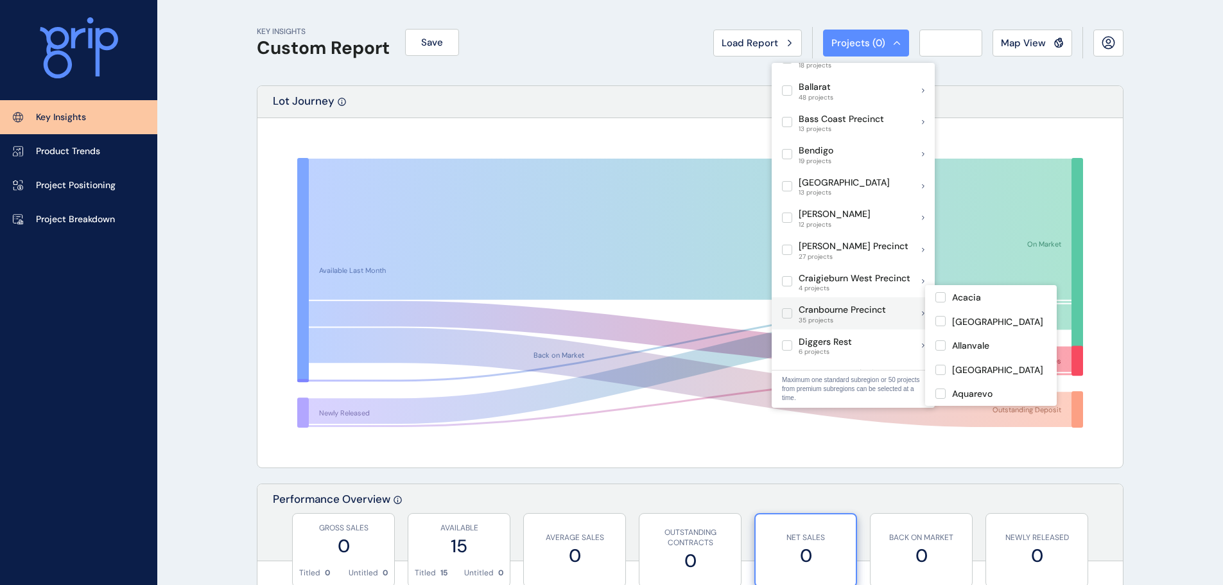
click at [813, 304] on p "Cranbourne Precinct" at bounding box center [842, 310] width 87 height 13
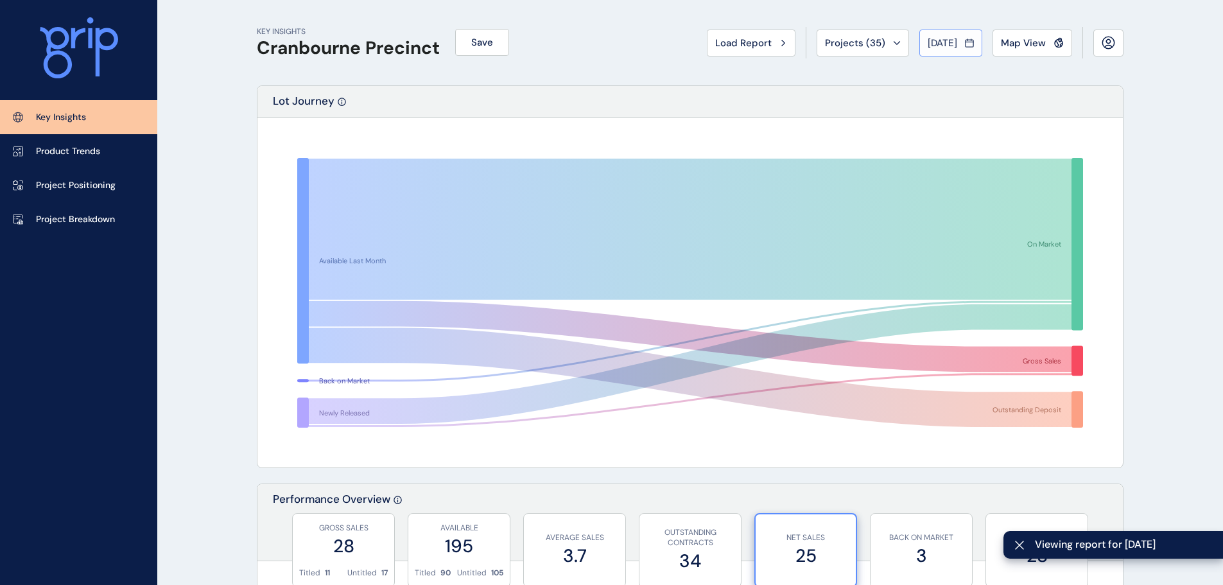
click at [971, 55] on button "Aug 2025" at bounding box center [950, 43] width 63 height 27
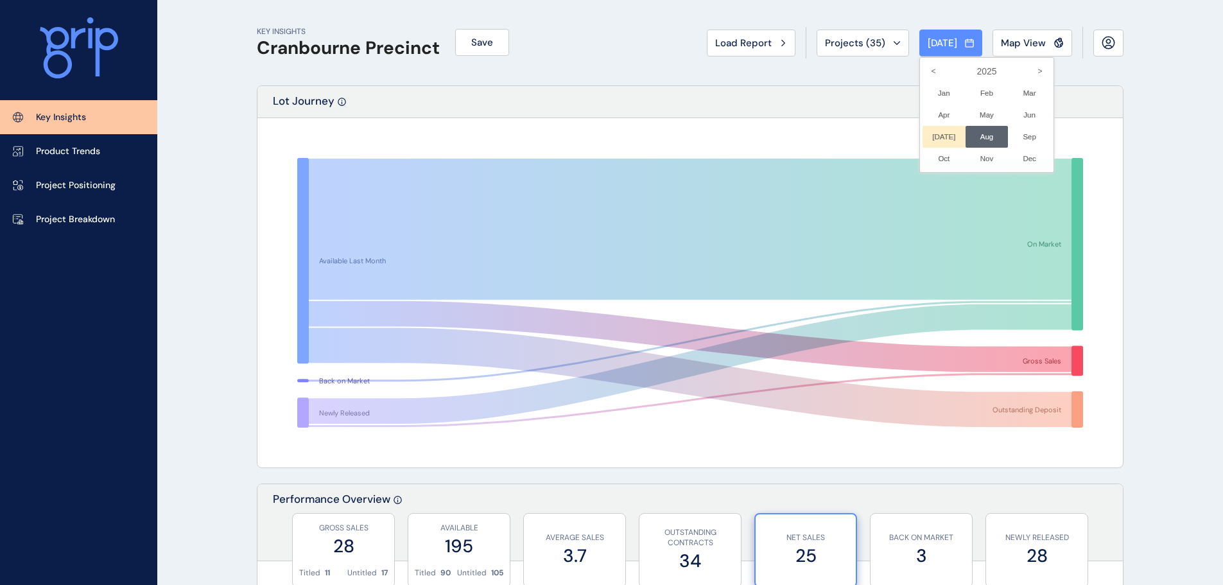
click at [922, 138] on li "Jul No report is available for this period. New months are usually published 5 …" at bounding box center [943, 137] width 43 height 22
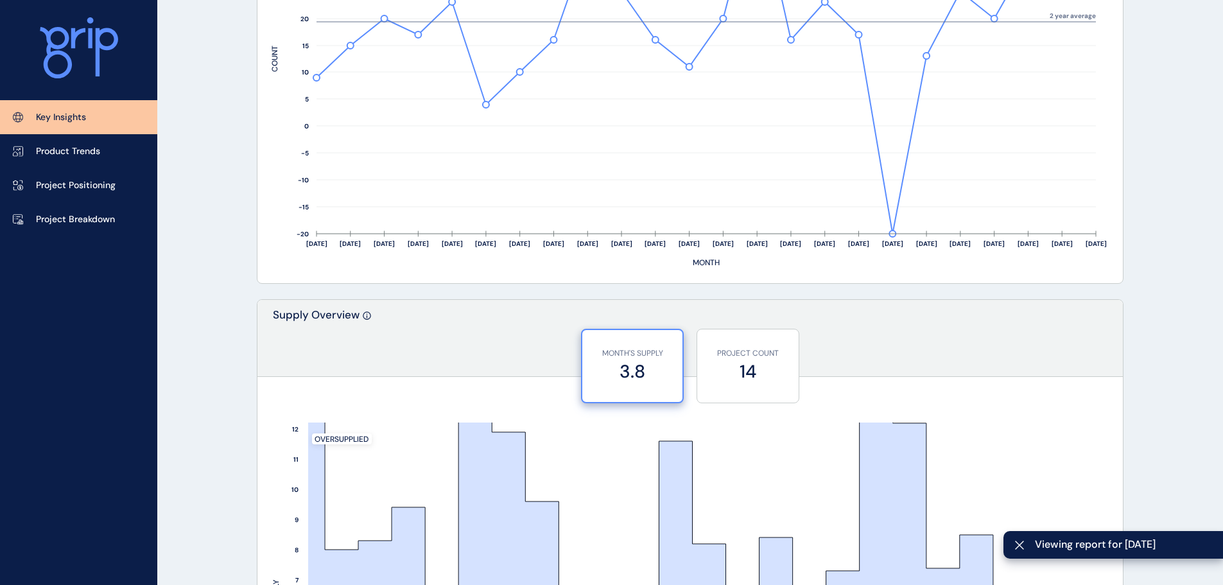
scroll to position [1091, 0]
